Goal: Register for event/course

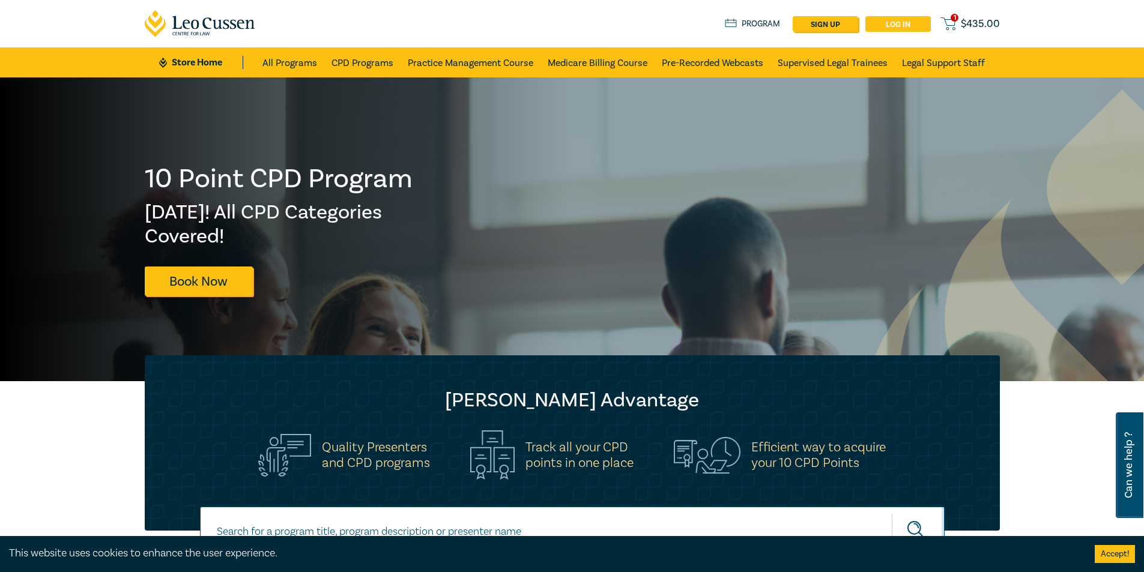
click at [911, 21] on link "Log in" at bounding box center [898, 24] width 65 height 16
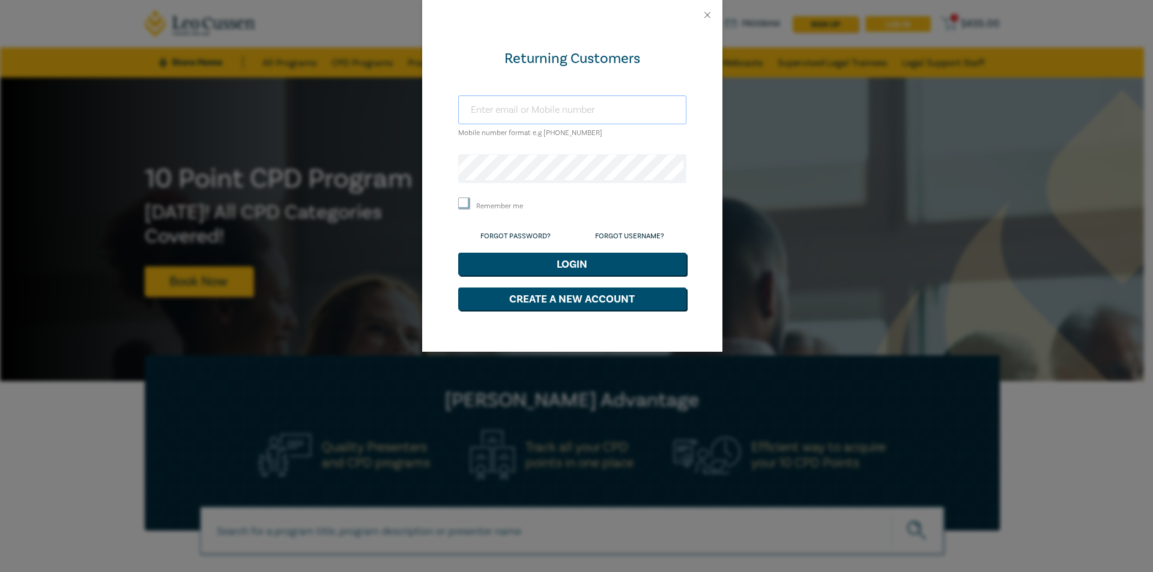
type input "[EMAIL_ADDRESS][DOMAIN_NAME]"
click at [570, 260] on button "Login" at bounding box center [572, 264] width 228 height 23
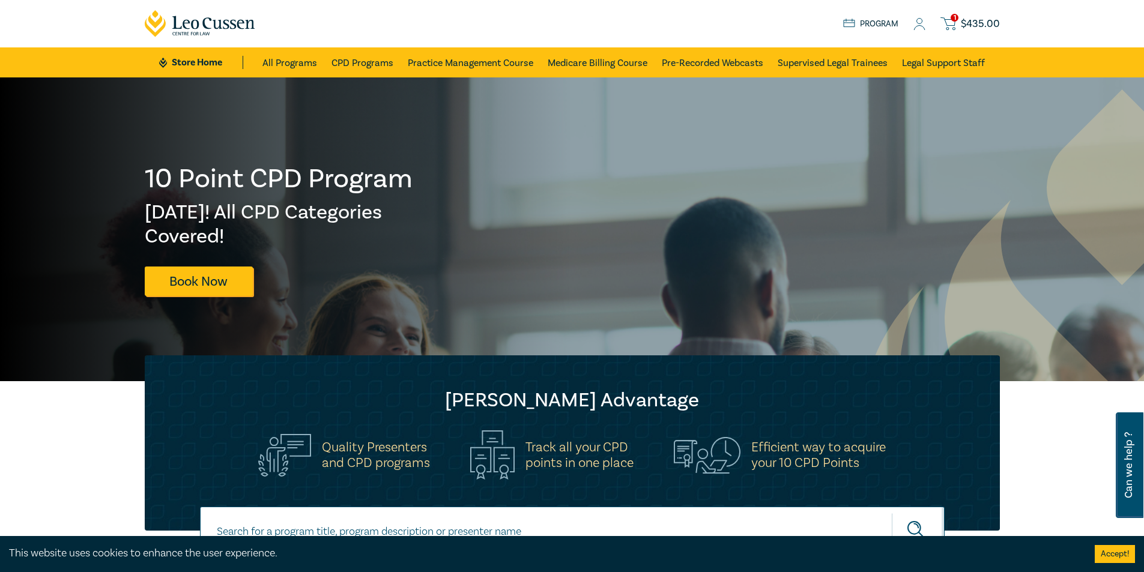
click at [924, 27] on icon at bounding box center [920, 24] width 12 height 13
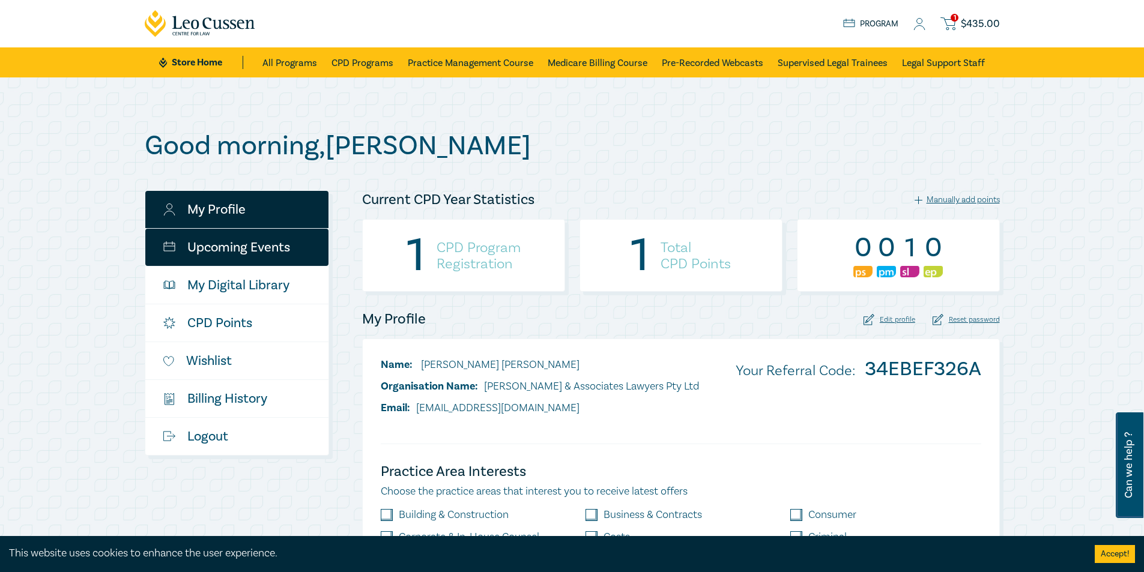
click at [276, 251] on link "Upcoming Events" at bounding box center [236, 247] width 183 height 37
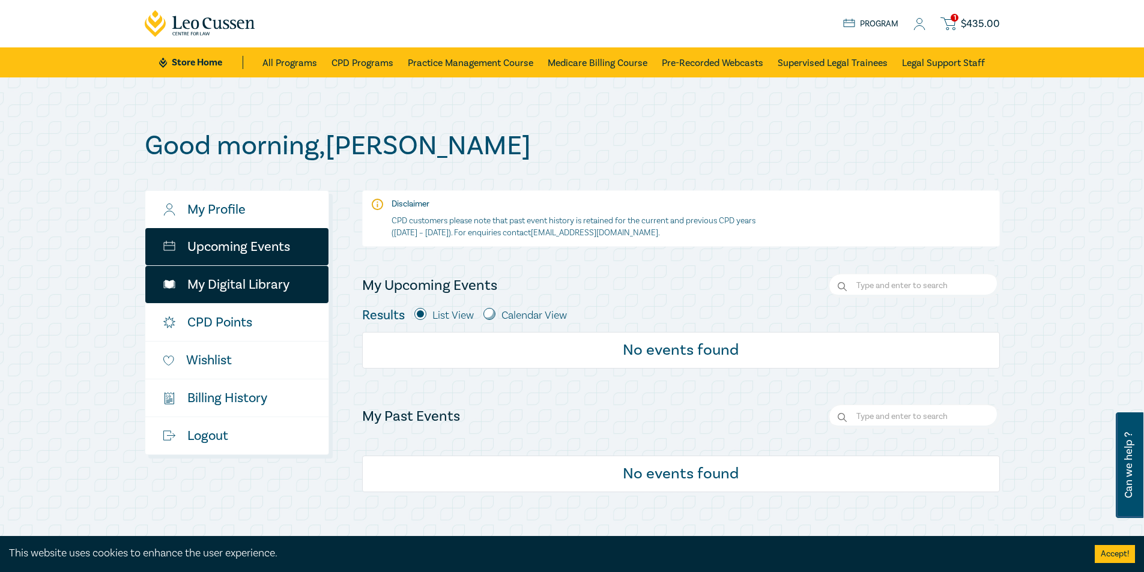
click at [270, 284] on link "My Digital Library" at bounding box center [236, 284] width 183 height 37
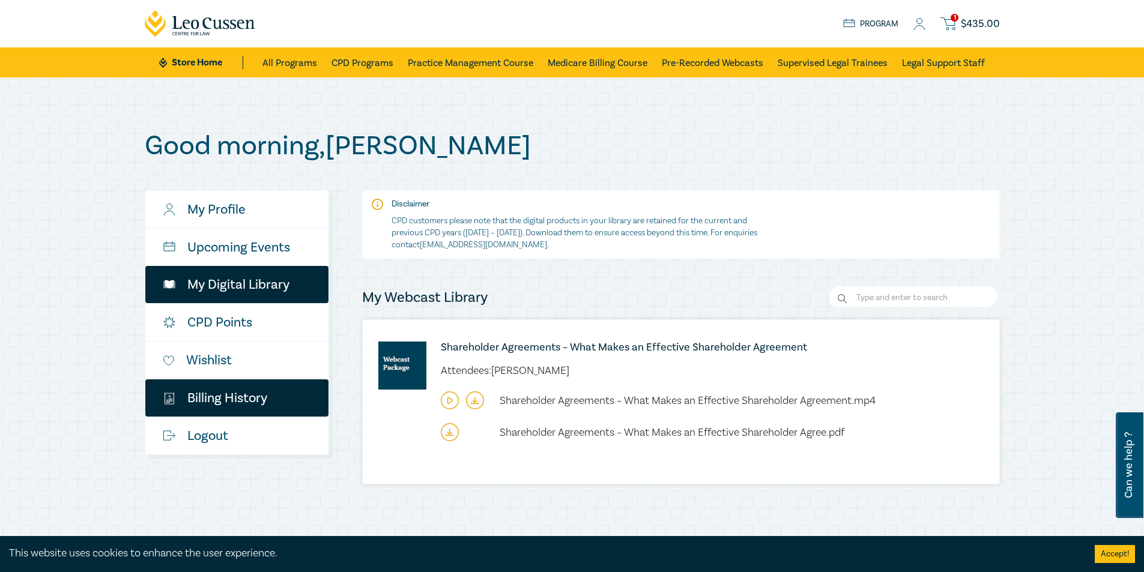
click at [233, 408] on link "$ Billing History" at bounding box center [236, 398] width 183 height 37
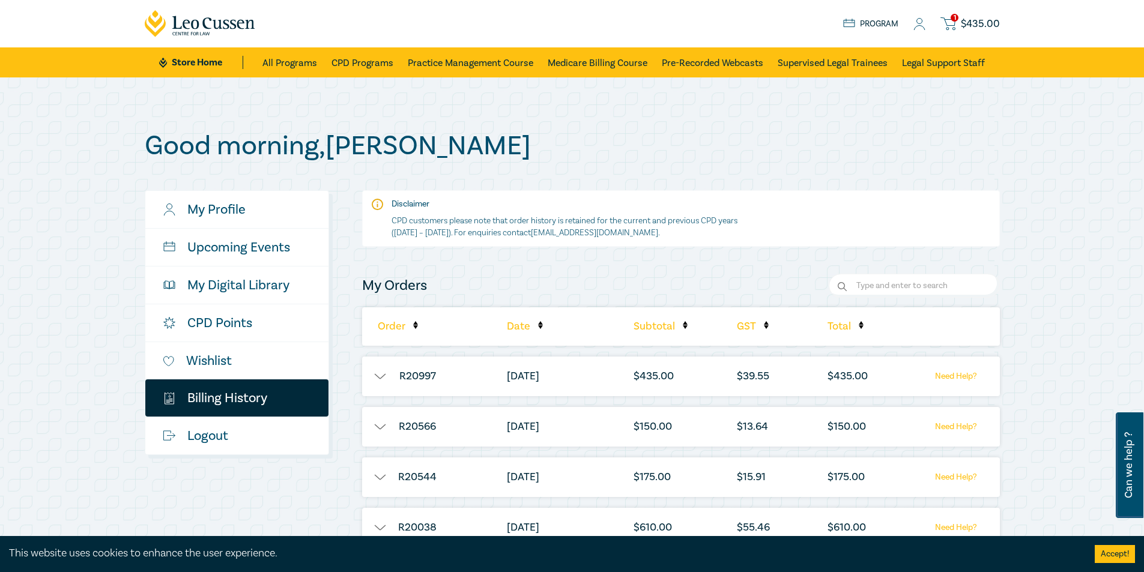
click at [950, 17] on icon at bounding box center [948, 23] width 15 height 15
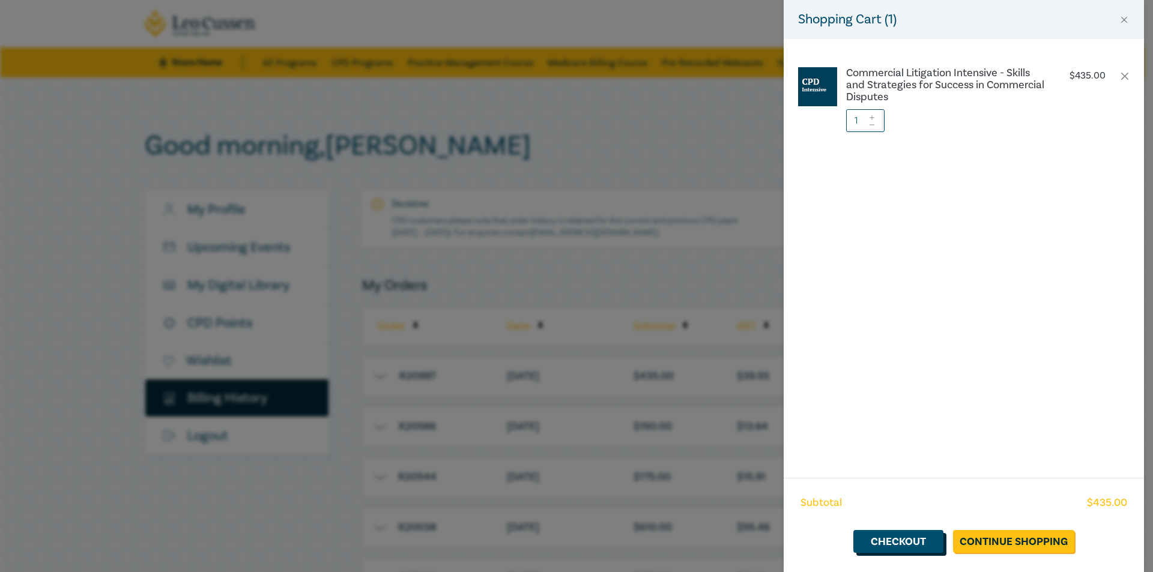
click at [901, 542] on link "Checkout" at bounding box center [899, 541] width 90 height 23
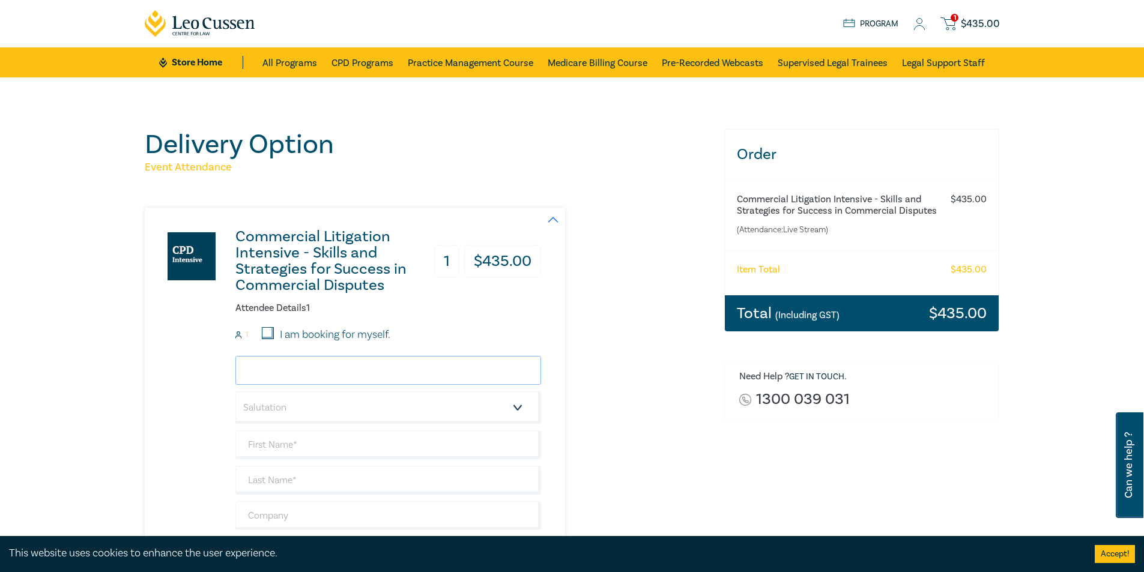
click at [308, 371] on input "email" at bounding box center [388, 370] width 306 height 29
type input "[EMAIL_ADDRESS][DOMAIN_NAME]"
click at [329, 404] on select "Salutation Mr. Mrs. Ms. Miss Dr. Prof. Other" at bounding box center [388, 408] width 306 height 32
select select "Mr."
click at [235, 392] on select "Salutation Mr. Mrs. Ms. Miss Dr. Prof. Other" at bounding box center [388, 408] width 306 height 32
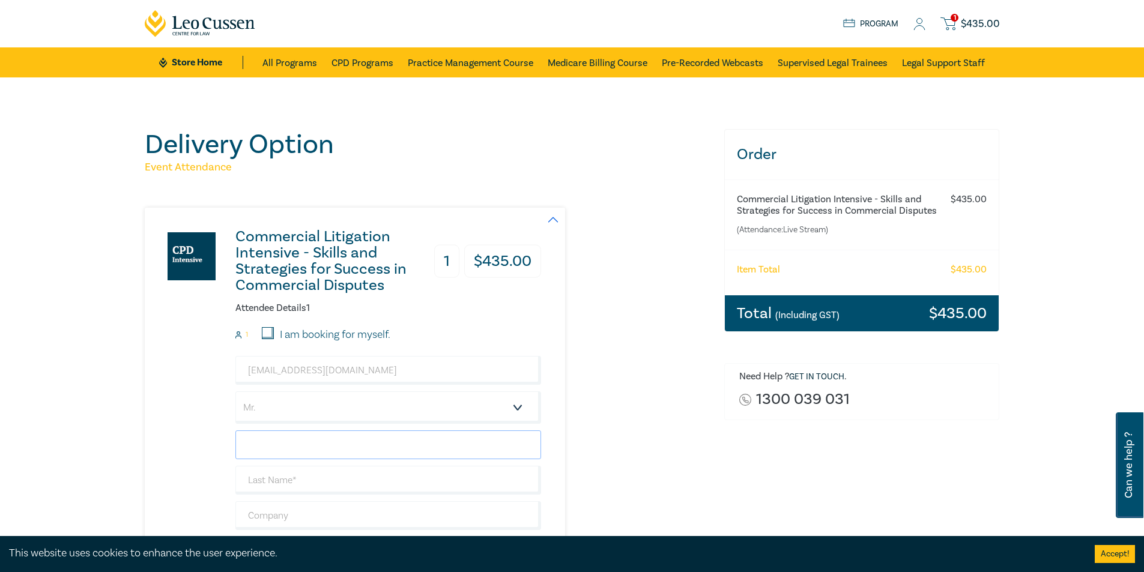
click at [274, 449] on input "text" at bounding box center [388, 445] width 306 height 29
type input "Jack"
type input "Ryan"
type input "Burke & Associates Lawyers Pty Ltd - ARMADALE, VIC"
type input "98228588"
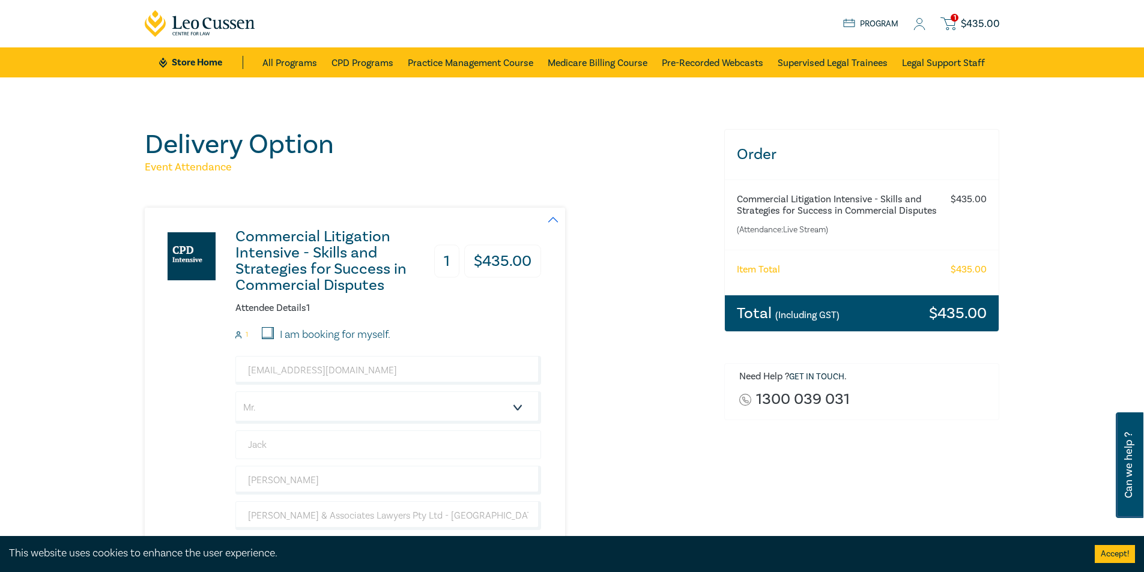
type input "[GEOGRAPHIC_DATA]"
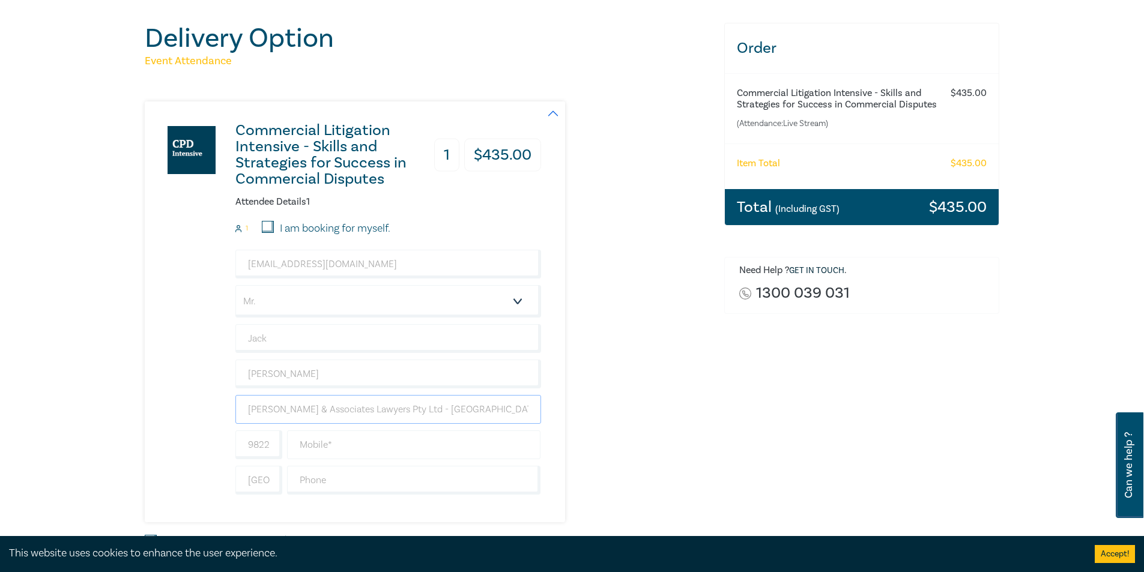
scroll to position [180, 0]
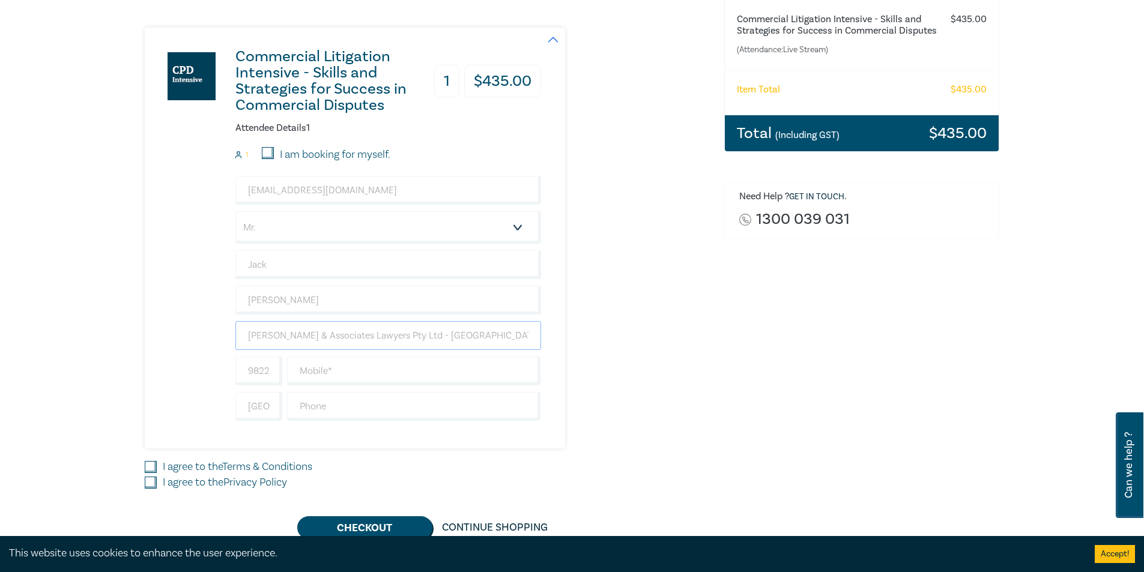
drag, startPoint x: 487, startPoint y: 333, endPoint x: 395, endPoint y: 334, distance: 91.9
click at [395, 334] on input "Burke & Associates Lawyers Pty Ltd - ARMADALE, VIC" at bounding box center [388, 335] width 306 height 29
type input "[PERSON_NAME] & Associates Lawyers Pty Ltd"
click at [592, 368] on div "Commercial Litigation Intensive - Skills and Strategies for Success in Commerci…" at bounding box center [427, 238] width 565 height 421
click at [303, 372] on input "text" at bounding box center [414, 371] width 254 height 29
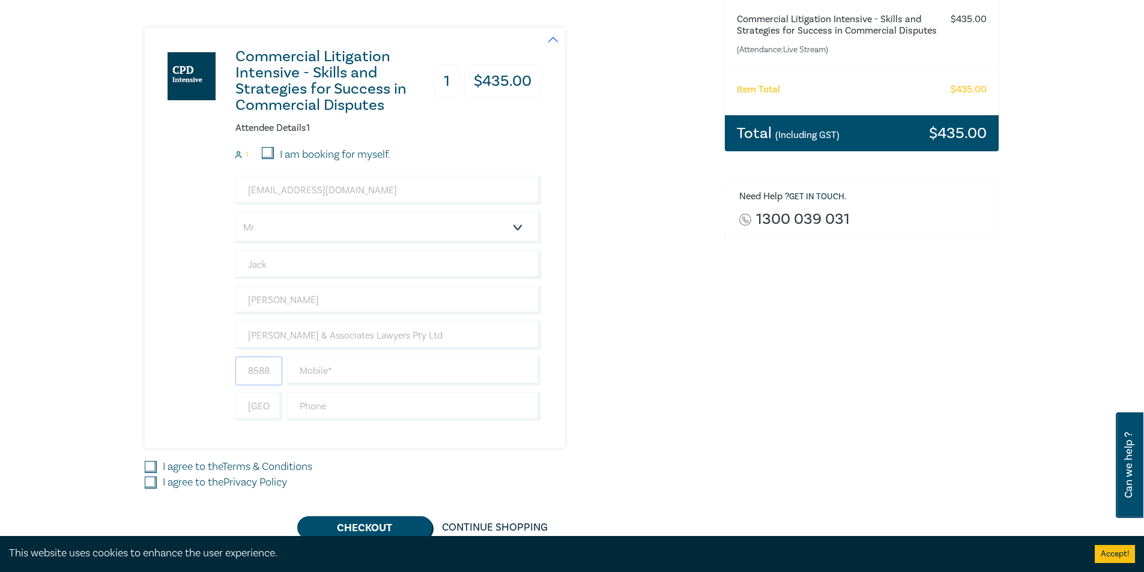
scroll to position [0, 0]
drag, startPoint x: 272, startPoint y: 374, endPoint x: 233, endPoint y: 372, distance: 38.5
click at [234, 373] on div "98228588" at bounding box center [259, 371] width 52 height 29
type input "588"
click at [321, 370] on input "text" at bounding box center [414, 371] width 254 height 29
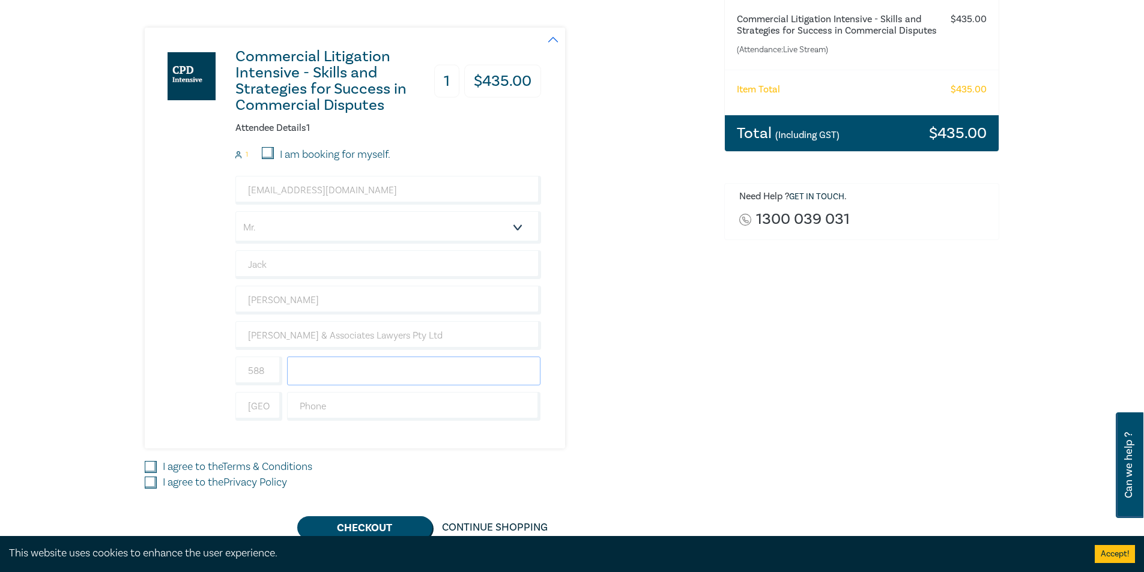
type input "98228588"
click at [260, 372] on input "588" at bounding box center [258, 371] width 47 height 29
drag, startPoint x: 256, startPoint y: 372, endPoint x: 201, endPoint y: 374, distance: 55.3
click at [229, 373] on div "Commercial Litigation Intensive - Skills and Strategies for Success in Commerci…" at bounding box center [343, 238] width 396 height 421
type input "6138"
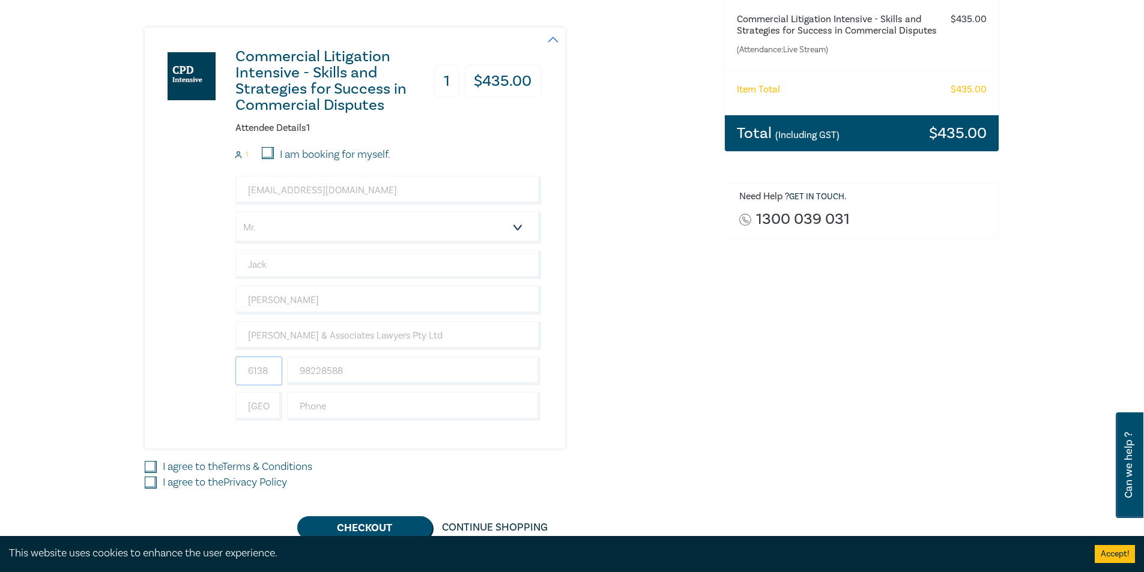
click at [277, 371] on input "6138" at bounding box center [258, 371] width 47 height 29
drag, startPoint x: 242, startPoint y: 368, endPoint x: 330, endPoint y: 374, distance: 87.9
click at [330, 374] on div "6138 98228588" at bounding box center [388, 371] width 311 height 29
click at [412, 408] on input "text" at bounding box center [414, 406] width 254 height 29
click at [676, 392] on div "Commercial Litigation Intensive - Skills and Strategies for Success in Commerci…" at bounding box center [427, 238] width 565 height 421
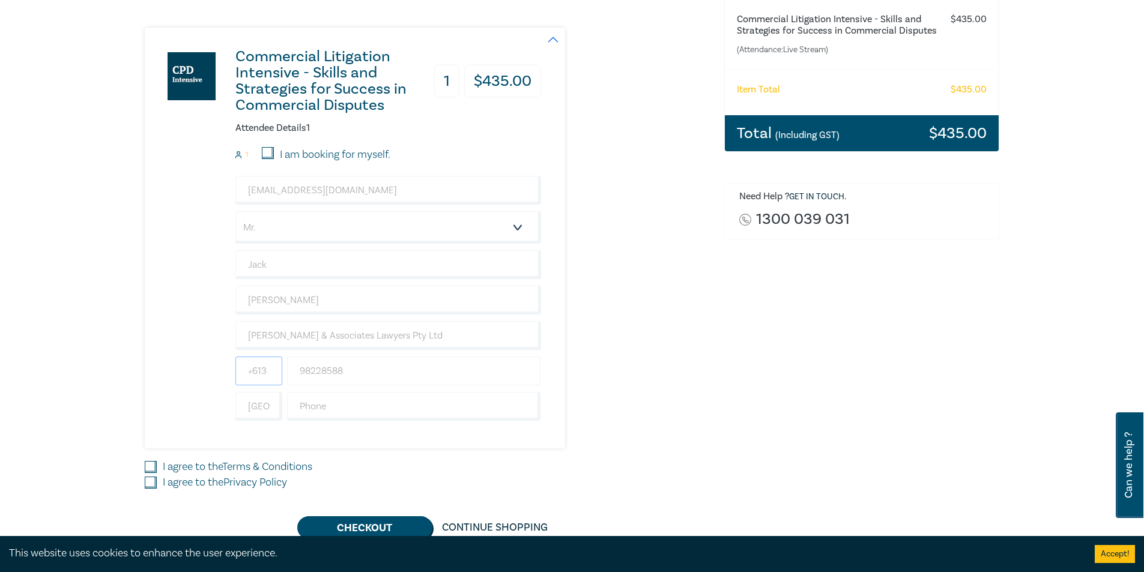
drag, startPoint x: 241, startPoint y: 372, endPoint x: 310, endPoint y: 360, distance: 70.0
click at [310, 360] on div "+613 98228588" at bounding box center [388, 371] width 311 height 29
type input "australia"
click at [296, 372] on input "98228588" at bounding box center [414, 371] width 254 height 29
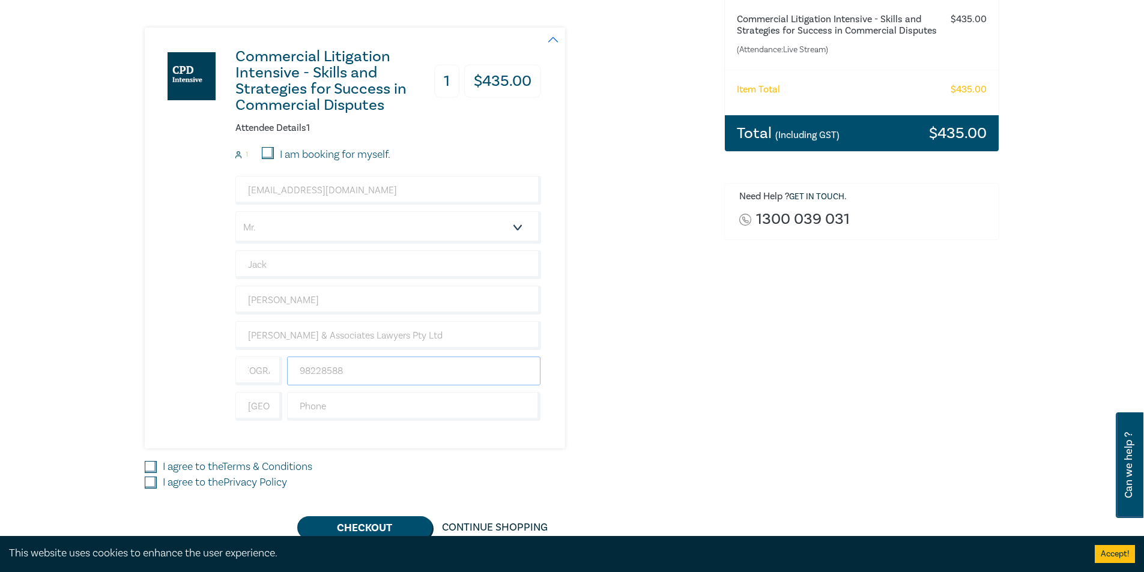
scroll to position [0, 0]
type input "0398228588"
drag, startPoint x: 247, startPoint y: 373, endPoint x: 297, endPoint y: 365, distance: 50.6
click at [305, 371] on div "australia 0398228588" at bounding box center [388, 371] width 311 height 29
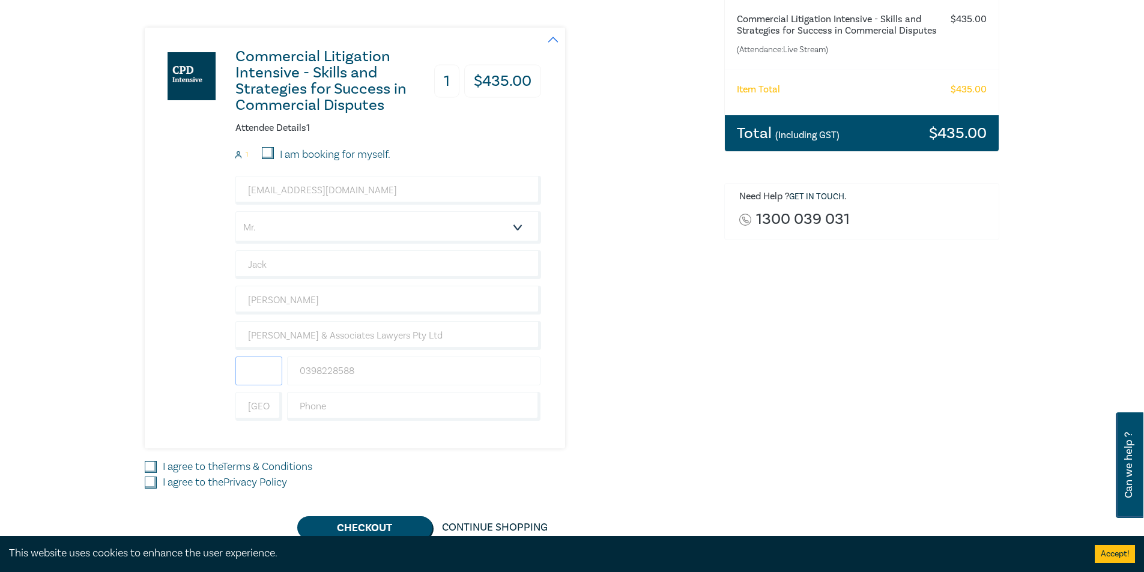
scroll to position [0, 0]
click at [700, 388] on div "Commercial Litigation Intensive - Skills and Strategies for Success in Commerci…" at bounding box center [427, 238] width 565 height 421
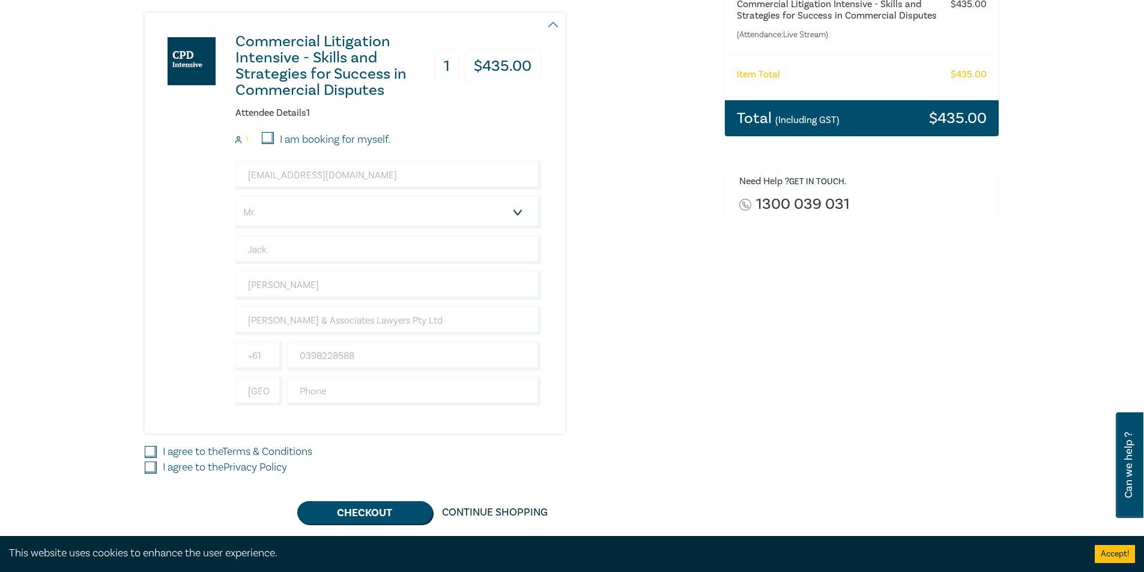
scroll to position [210, 0]
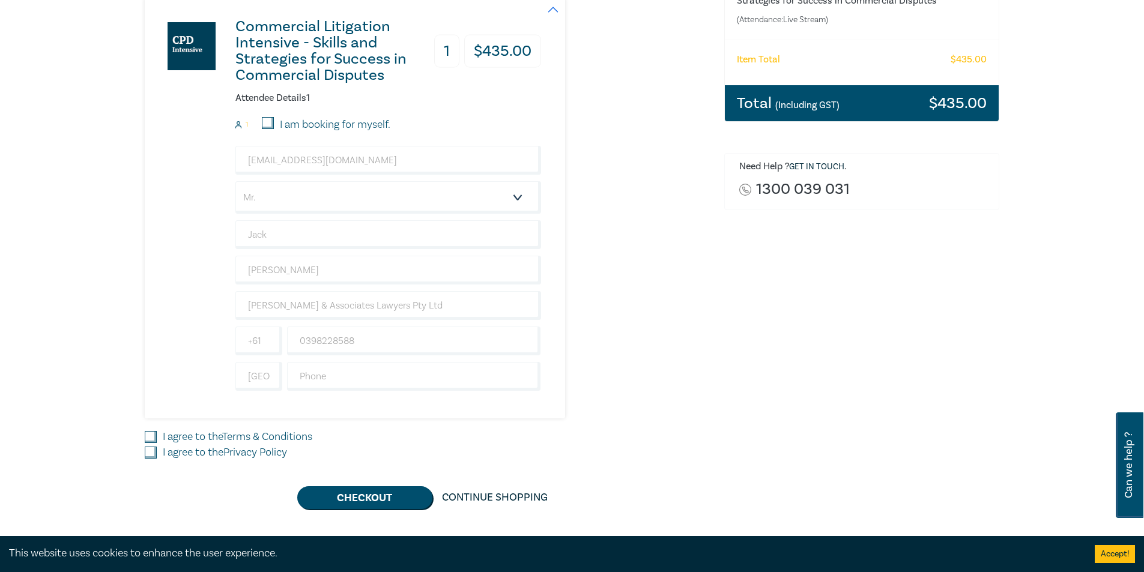
click at [151, 439] on input "I agree to the Terms & Conditions" at bounding box center [151, 437] width 12 height 12
checkbox input "true"
click at [150, 452] on input "I agree to the Privacy Policy" at bounding box center [151, 453] width 12 height 12
checkbox input "true"
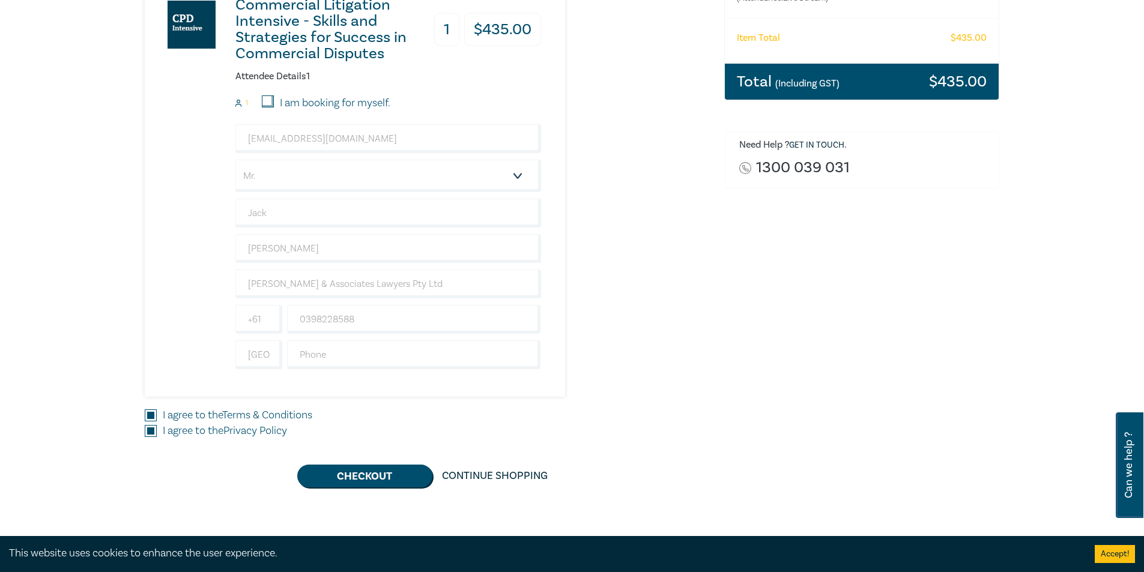
scroll to position [405, 0]
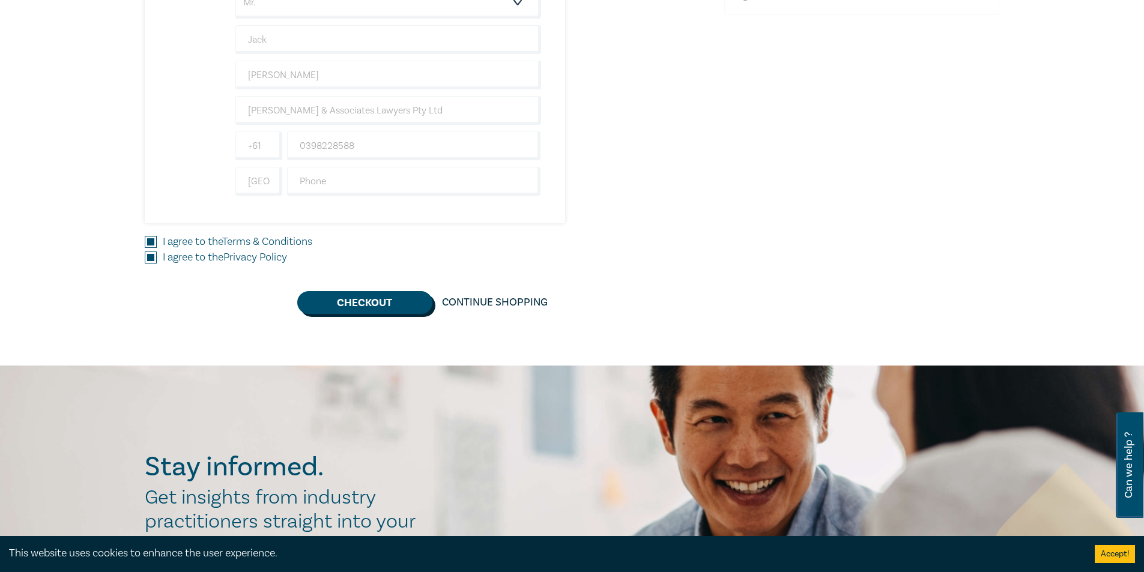
click at [375, 306] on button "Checkout" at bounding box center [364, 302] width 135 height 23
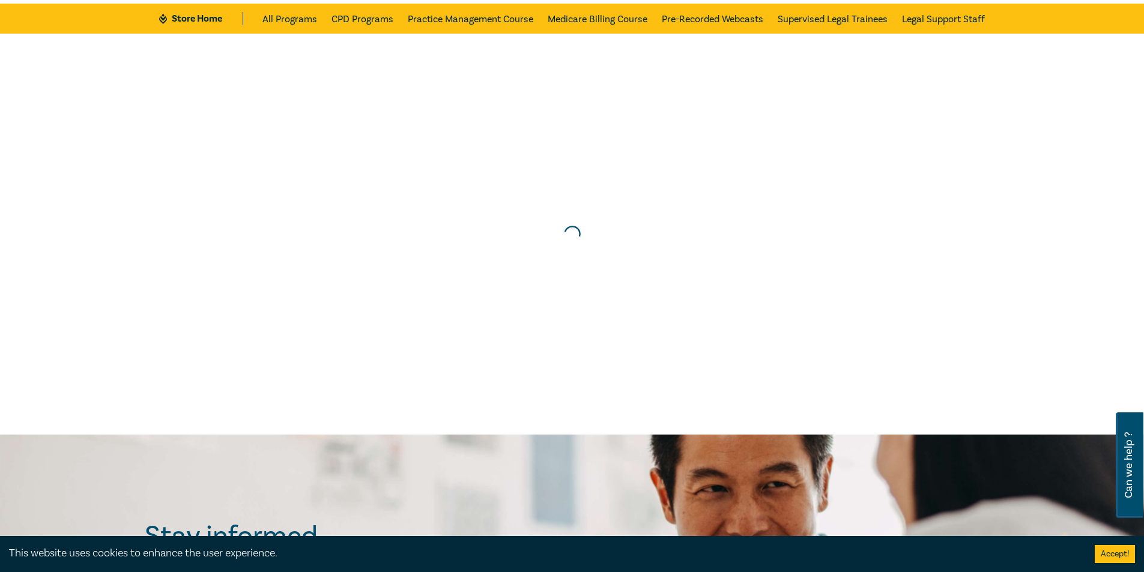
scroll to position [0, 0]
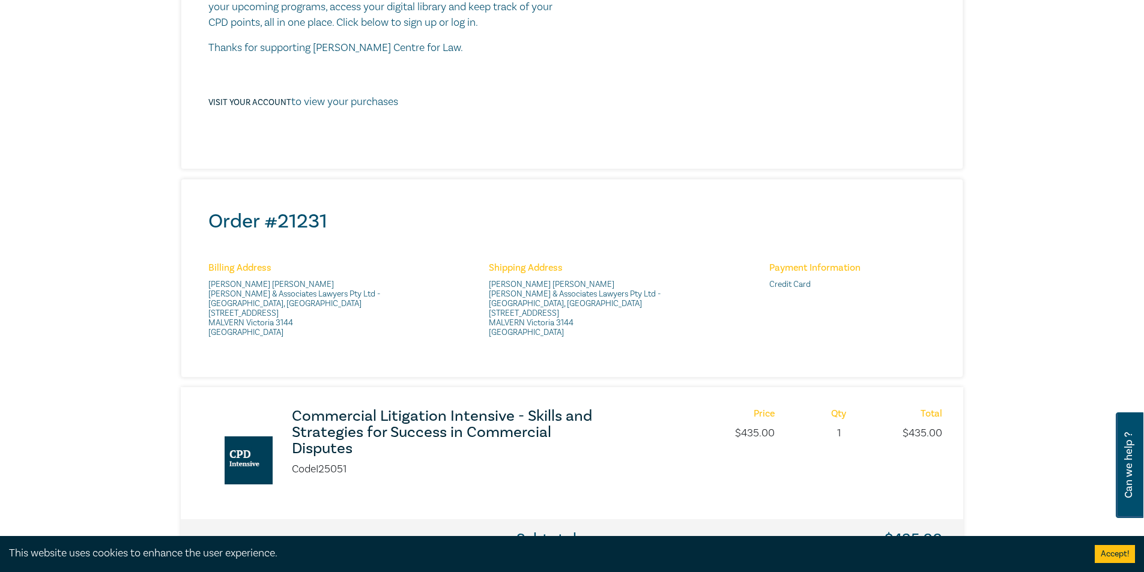
scroll to position [405, 0]
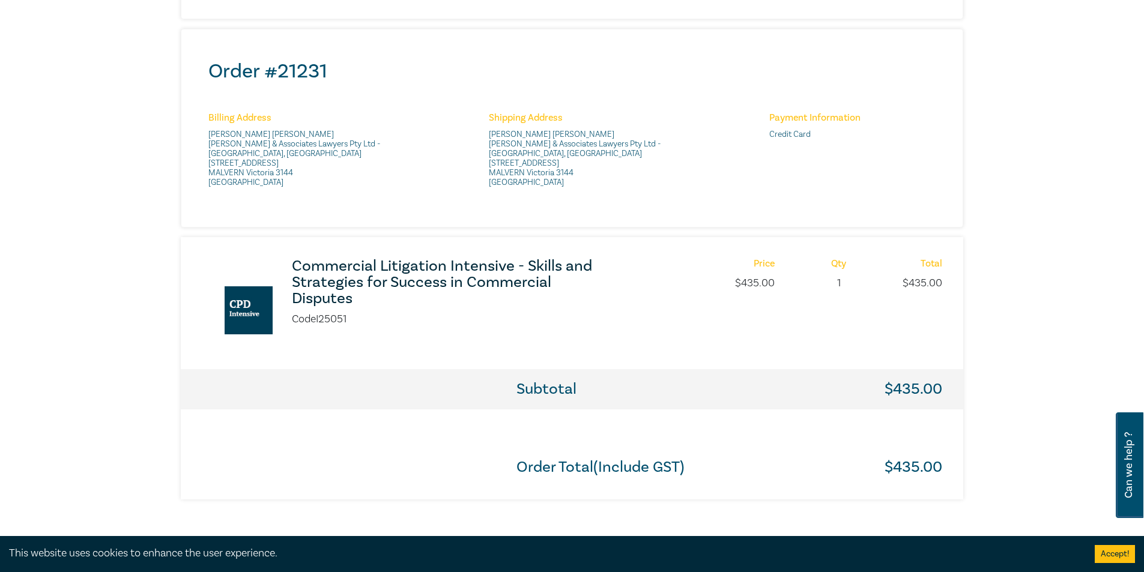
click at [387, 281] on h3 "Commercial Litigation Intensive - Skills and Strategies for Success in Commerci…" at bounding box center [451, 282] width 318 height 49
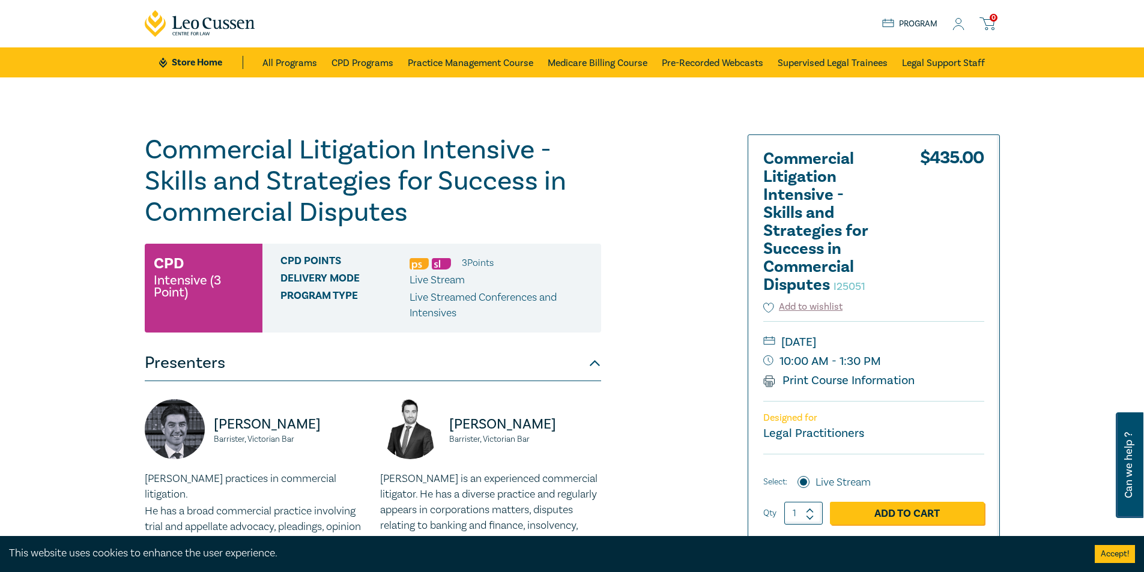
drag, startPoint x: 813, startPoint y: 382, endPoint x: 935, endPoint y: 500, distance: 169.9
click at [813, 382] on link "Print Course Information" at bounding box center [839, 381] width 152 height 16
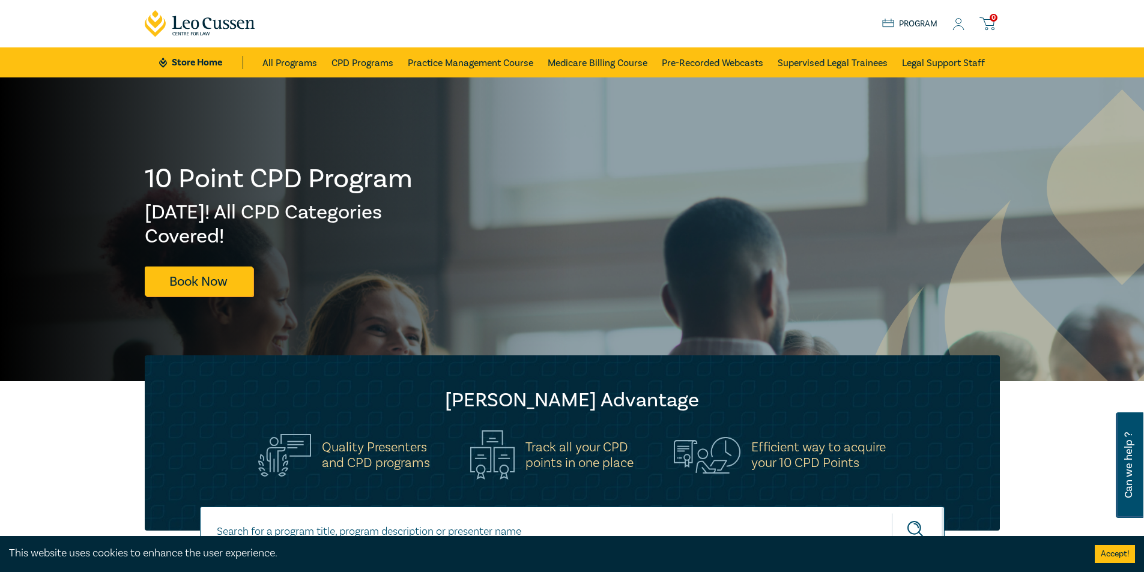
click at [958, 27] on icon at bounding box center [959, 24] width 12 height 13
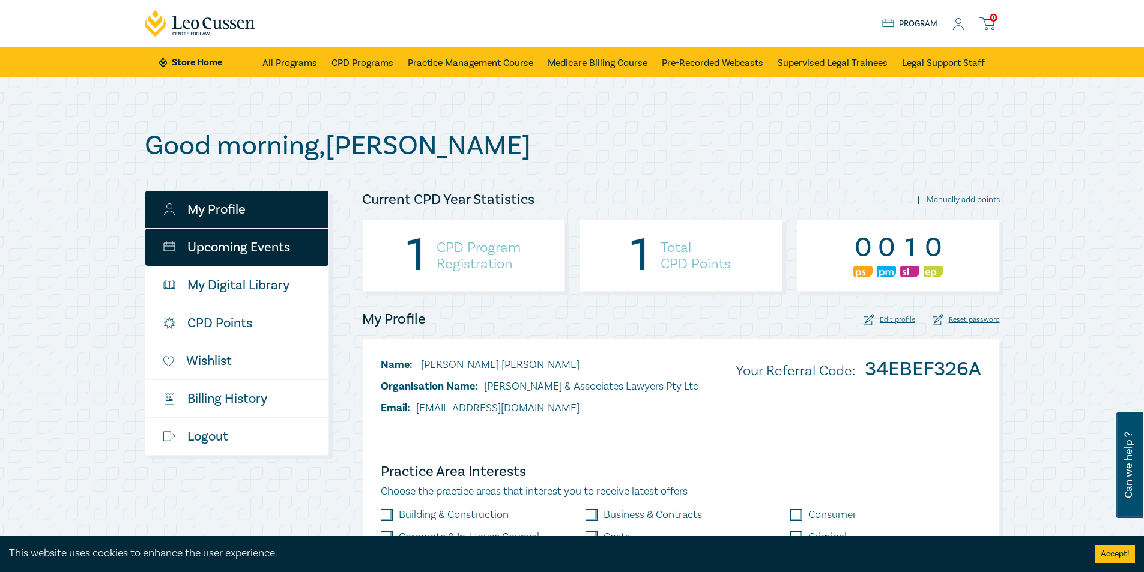
click at [257, 256] on link "Upcoming Events" at bounding box center [236, 247] width 183 height 37
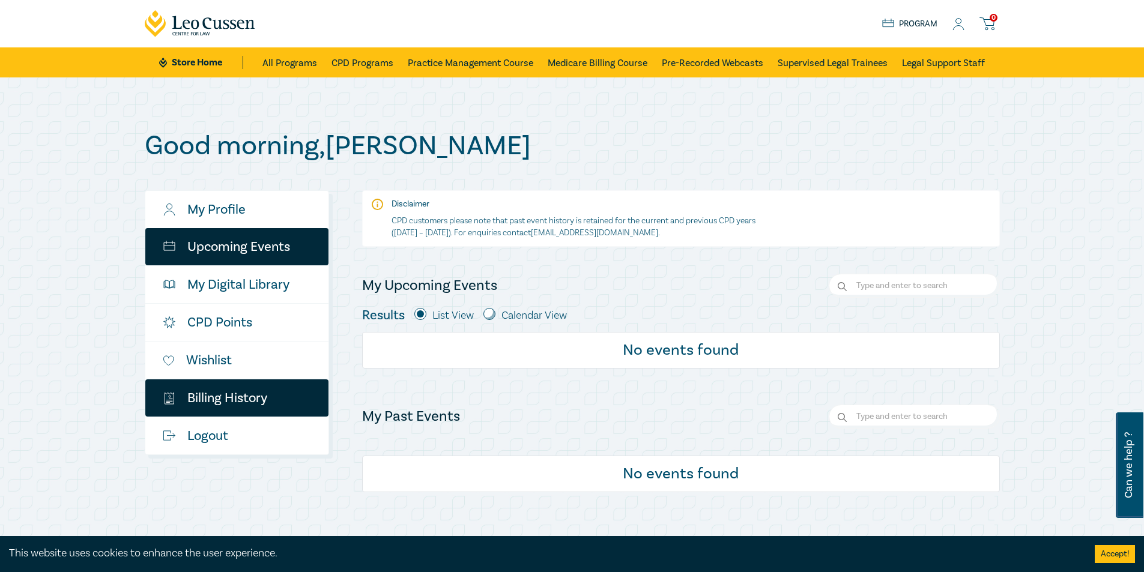
click at [245, 395] on link "$ Billing History" at bounding box center [236, 398] width 183 height 37
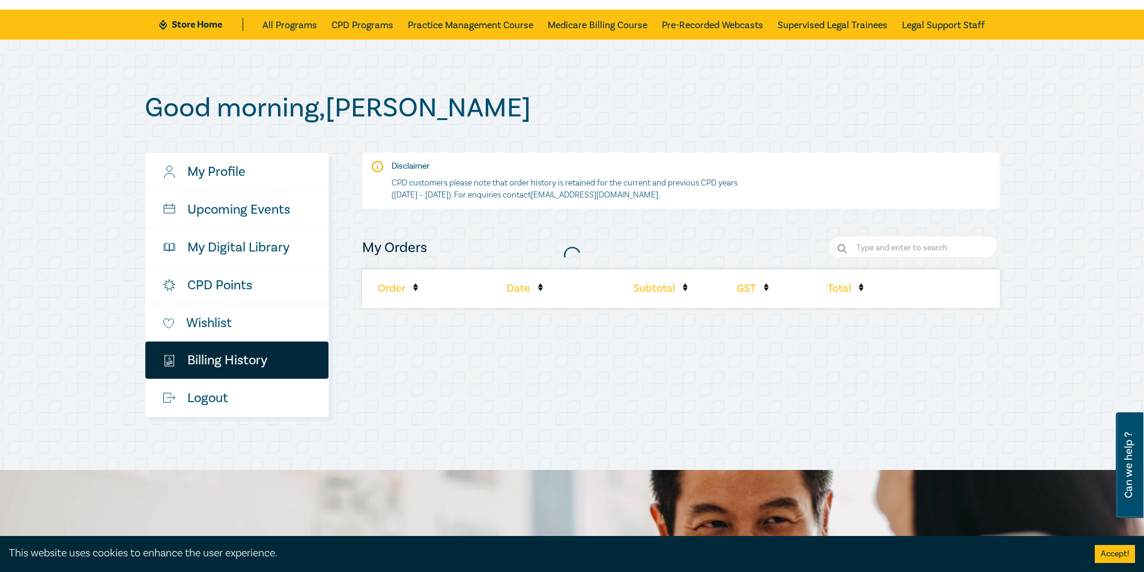
scroll to position [39, 0]
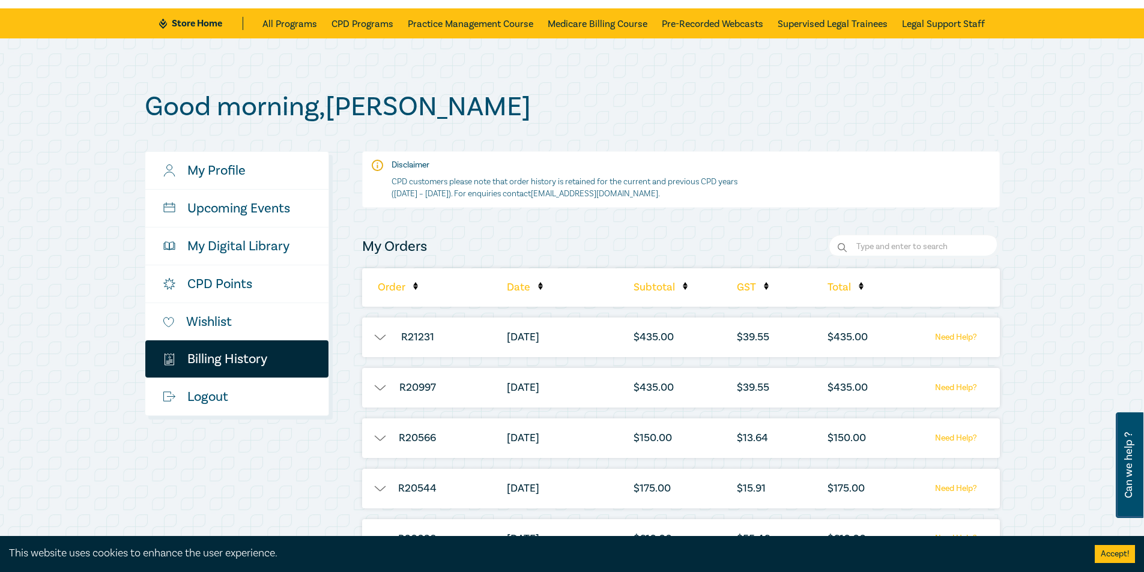
click at [380, 391] on button "button" at bounding box center [380, 388] width 36 height 12
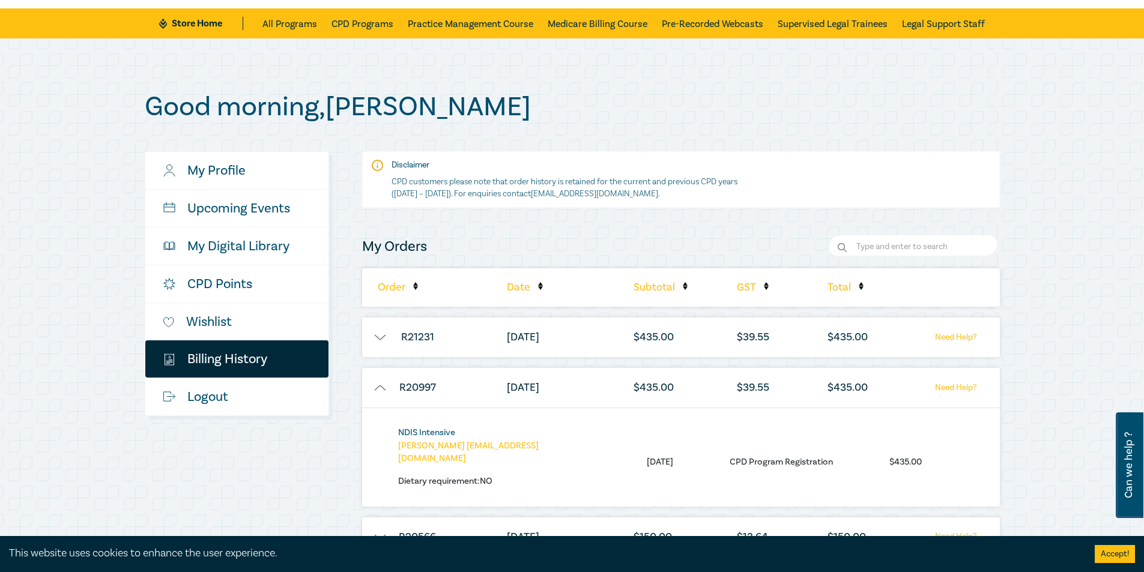
click at [432, 433] on link "NDIS Intensive" at bounding box center [426, 432] width 57 height 11
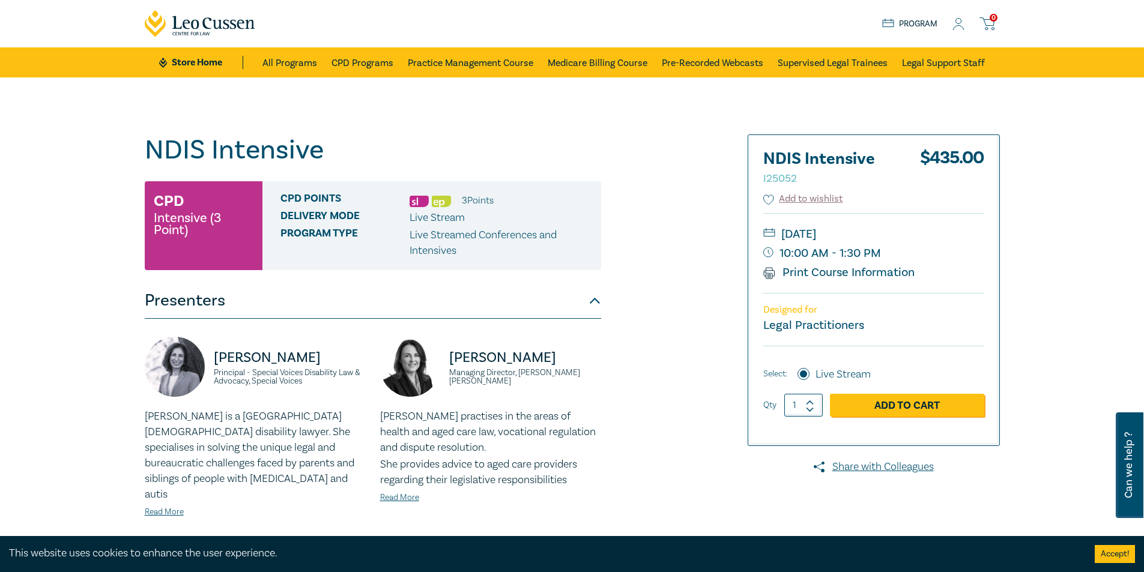
click at [961, 22] on icon at bounding box center [959, 24] width 12 height 13
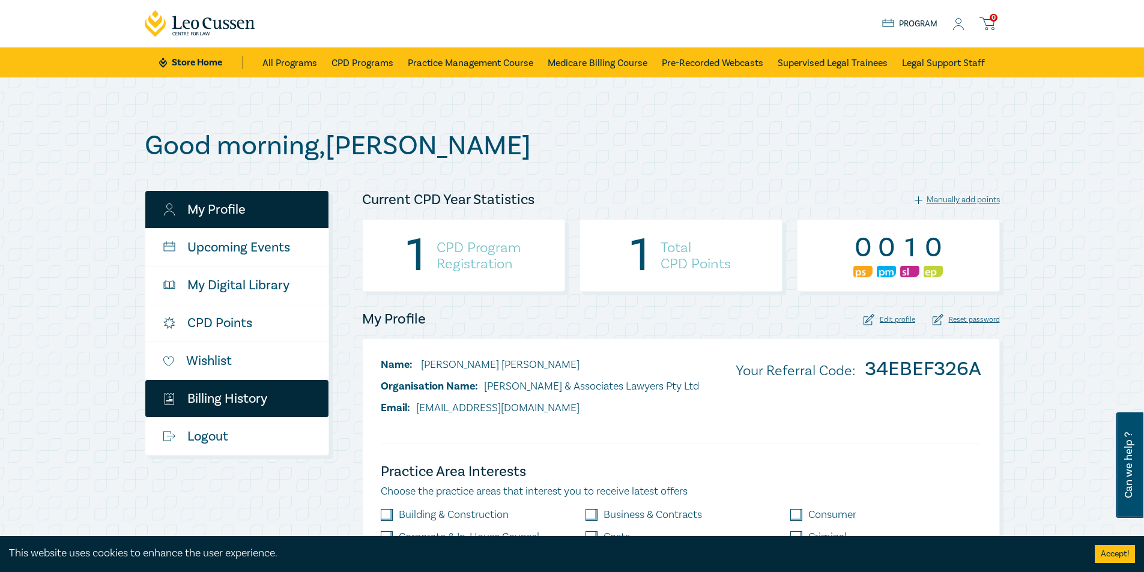
click at [223, 401] on link "$ Billing History" at bounding box center [236, 398] width 183 height 37
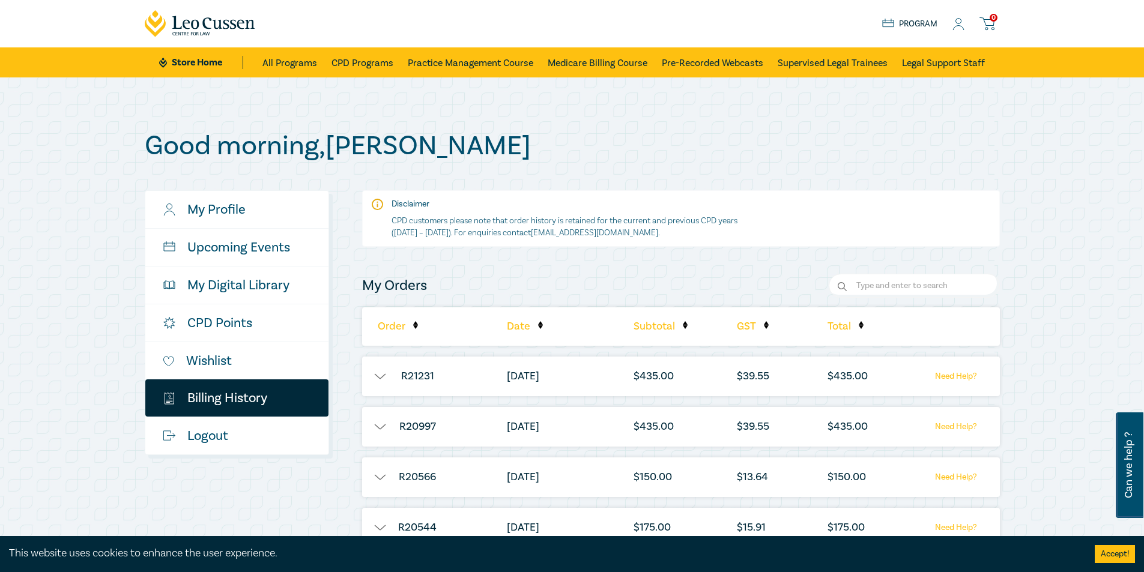
click at [375, 374] on button "button" at bounding box center [380, 377] width 36 height 12
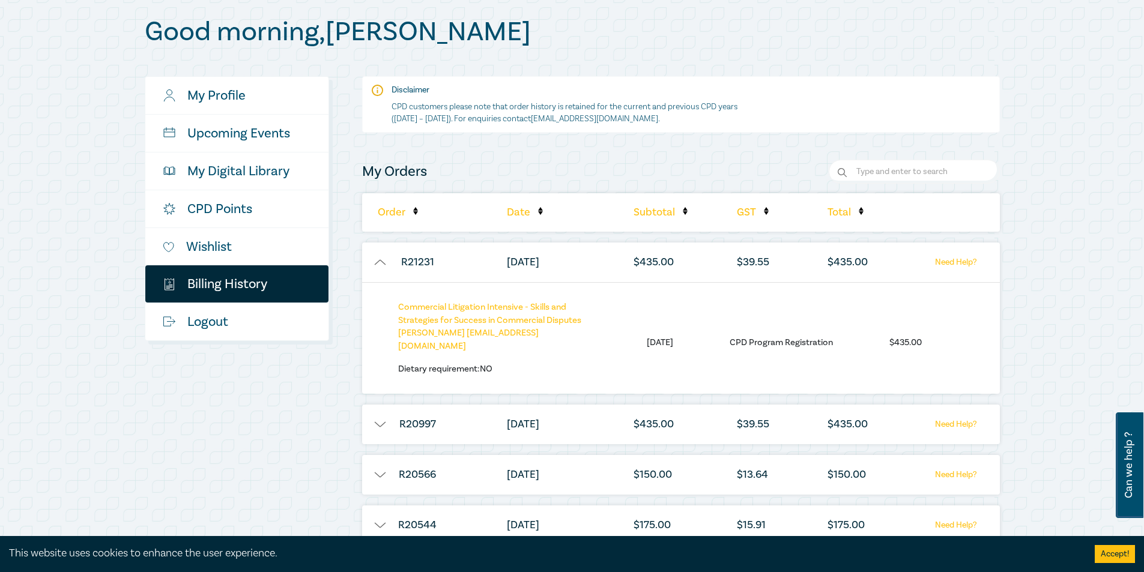
scroll to position [120, 0]
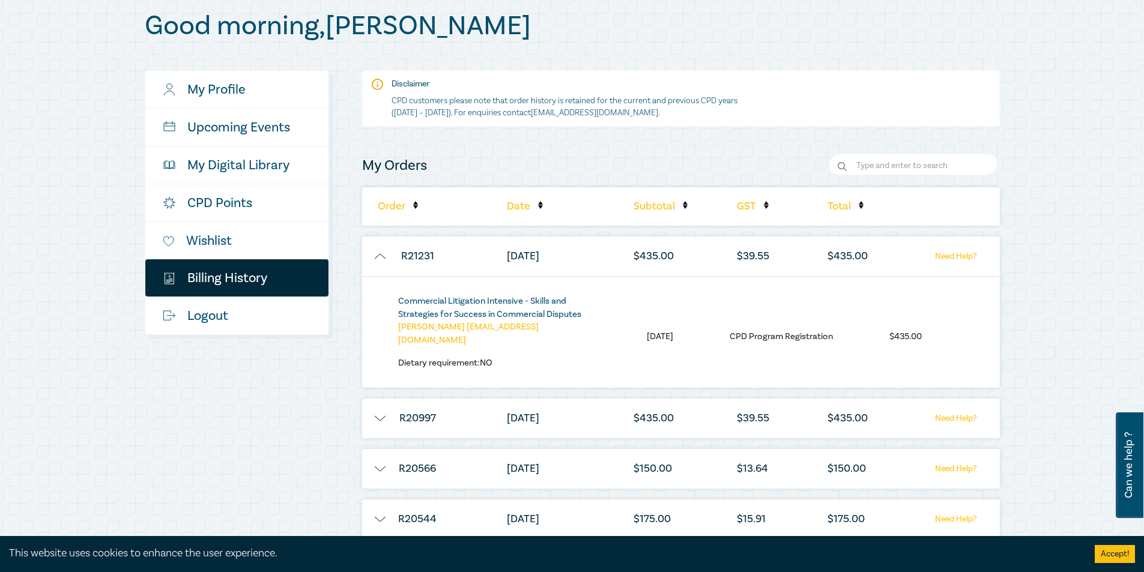
click at [466, 303] on link "Commercial Litigation Intensive - Skills and Strategies for Success in Commerci…" at bounding box center [489, 308] width 183 height 25
